Goal: Find specific page/section: Find specific page/section

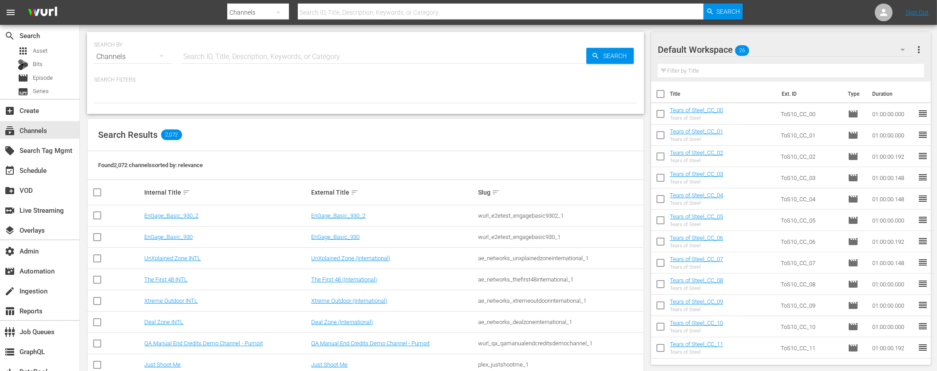
click at [346, 13] on input "text" at bounding box center [501, 12] width 406 height 21
paste input "sysdata_s_p_a_fifa_8"
type input "sysdata_s_p_a_fifa_8"
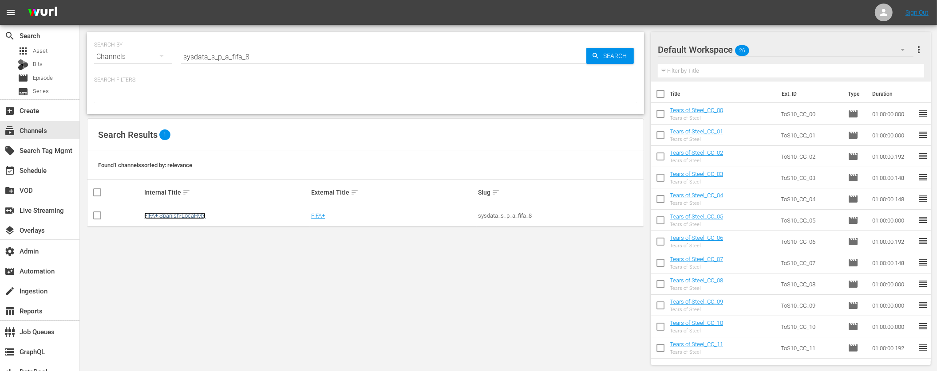
click at [189, 217] on link "FIFA+ Spanish-Local-MX" at bounding box center [174, 216] width 61 height 7
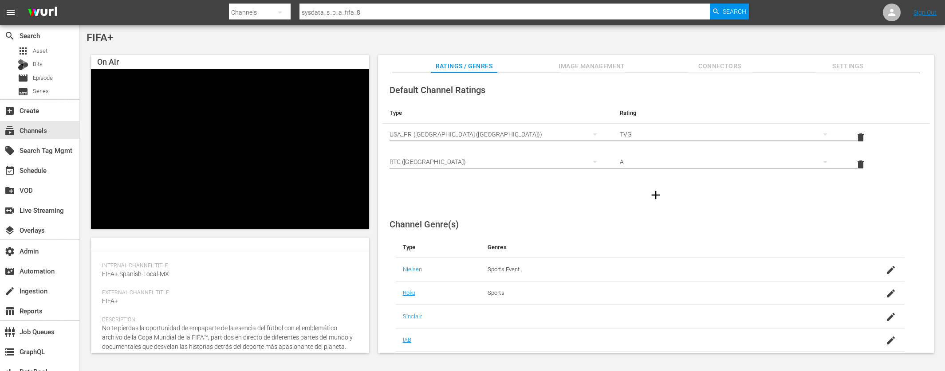
scroll to position [114, 0]
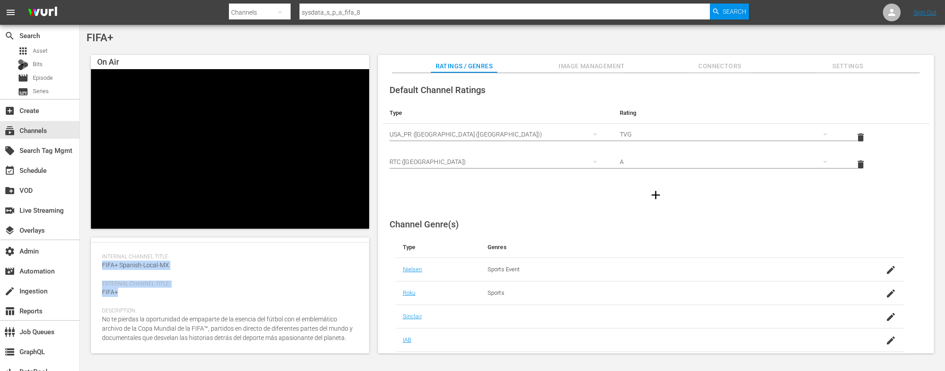
drag, startPoint x: 135, startPoint y: 294, endPoint x: 106, endPoint y: 263, distance: 42.4
click at [97, 263] on div "Channel Details edit Wurl ID: 1855 Slug: sysdata_s_p_a_fifa_8 Created On: [DATE…" at bounding box center [230, 296] width 278 height 116
click at [106, 263] on span "FIFA+ Spanish-Local-MX" at bounding box center [135, 265] width 67 height 7
drag, startPoint x: 102, startPoint y: 257, endPoint x: 134, endPoint y: 300, distance: 53.2
click at [134, 300] on div "Internal Channel Title: FIFA+ Spanish-Local-MX External Channel Title: FIFA+ De…" at bounding box center [230, 304] width 256 height 100
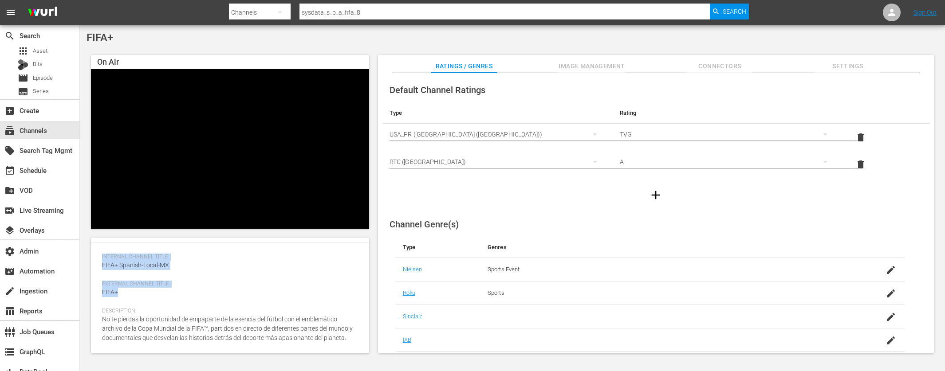
click at [138, 299] on div "External Channel Title: FIFA+" at bounding box center [230, 294] width 256 height 27
click at [118, 293] on div "External Channel Title: FIFA+" at bounding box center [230, 294] width 256 height 27
drag, startPoint x: 120, startPoint y: 292, endPoint x: 108, endPoint y: 292, distance: 12.4
click at [108, 292] on div "External Channel Title: FIFA+" at bounding box center [230, 294] width 256 height 27
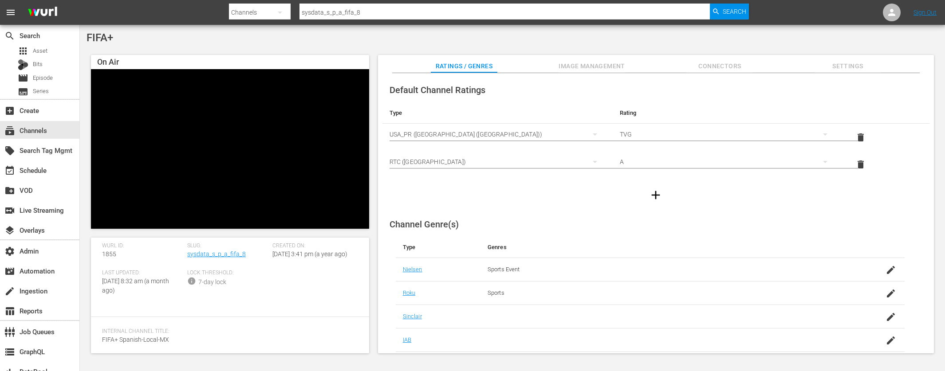
scroll to position [0, 0]
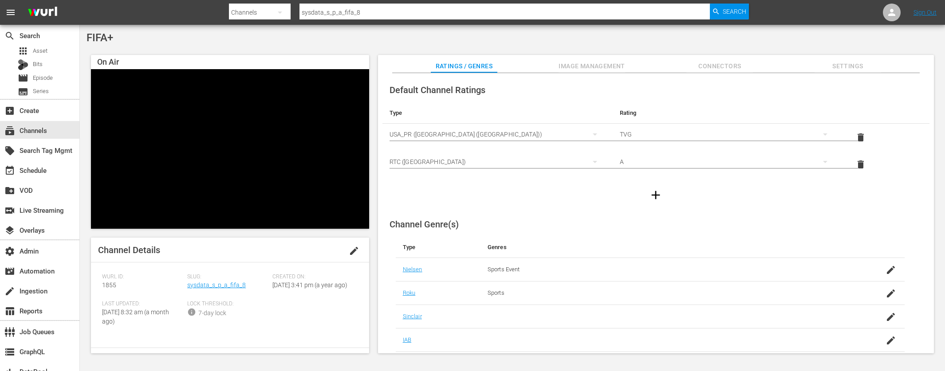
click at [248, 308] on span "Lock Threshold:" at bounding box center [227, 304] width 81 height 7
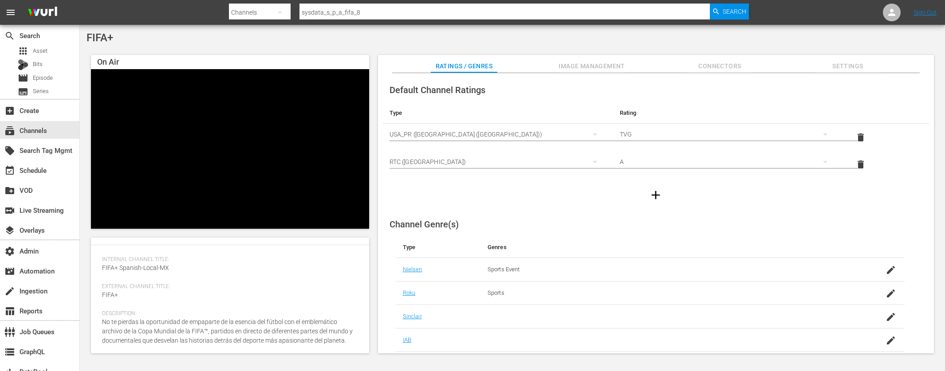
scroll to position [91, 0]
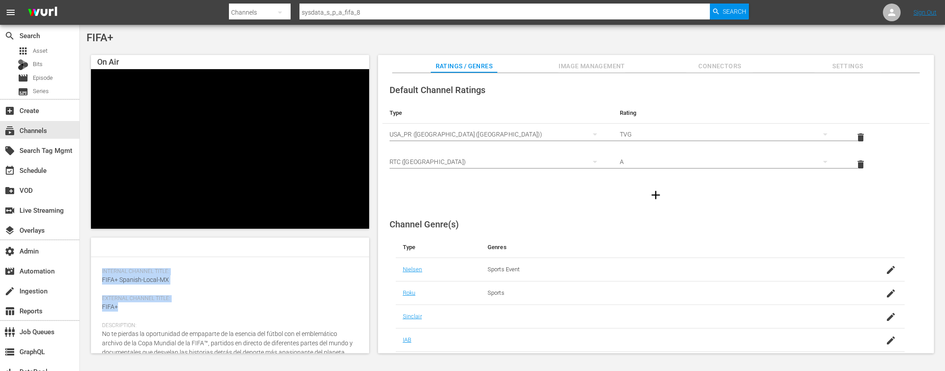
drag, startPoint x: 102, startPoint y: 282, endPoint x: 206, endPoint y: 313, distance: 108.4
click at [206, 313] on div "Internal Channel Title: FIFA+ Spanish-Local-MX External Channel Title: FIFA+ De…" at bounding box center [230, 318] width 256 height 100
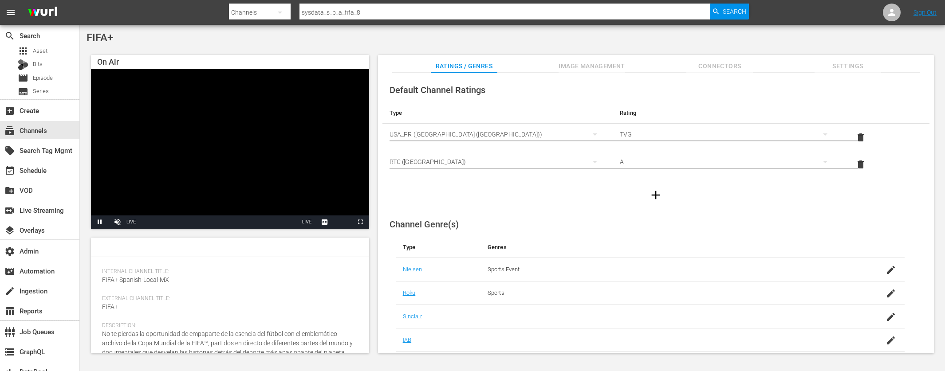
click at [236, 295] on div "Internal Channel Title: FIFA+ Spanish-Local-MX" at bounding box center [230, 281] width 256 height 27
